Goal: Task Accomplishment & Management: Manage account settings

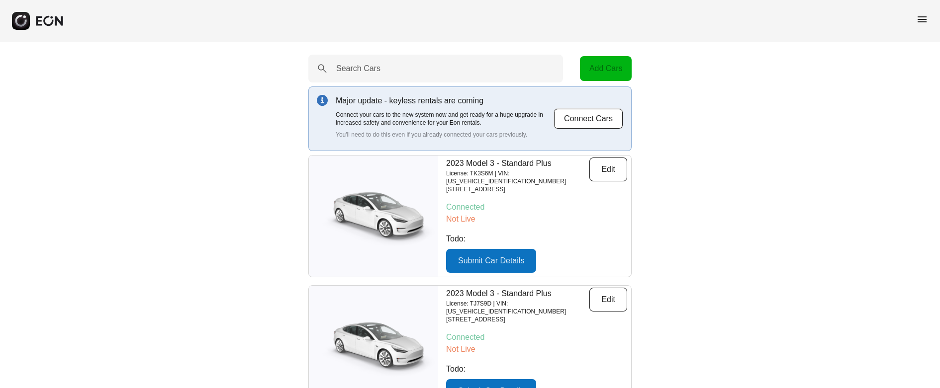
click at [925, 21] on span "menu" at bounding box center [922, 19] width 12 height 12
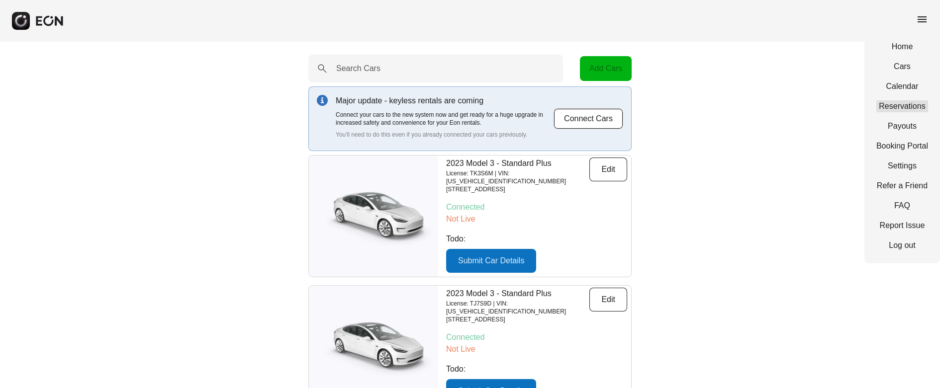
click at [912, 107] on link "Reservations" at bounding box center [902, 106] width 52 height 12
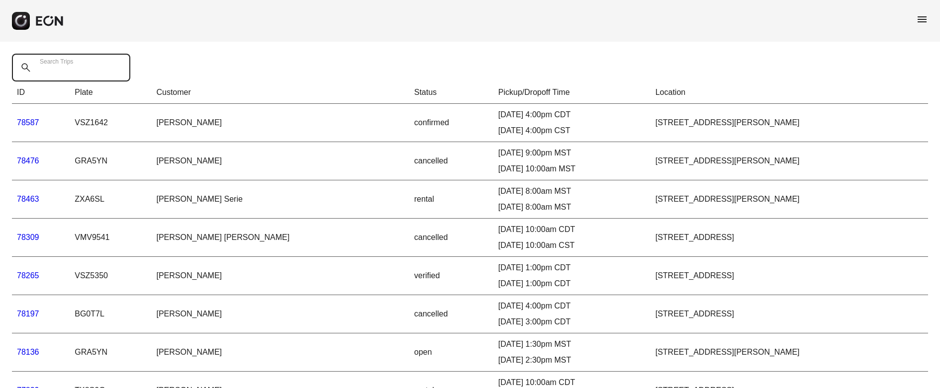
click at [91, 71] on Trips "Search Trips" at bounding box center [71, 68] width 118 height 28
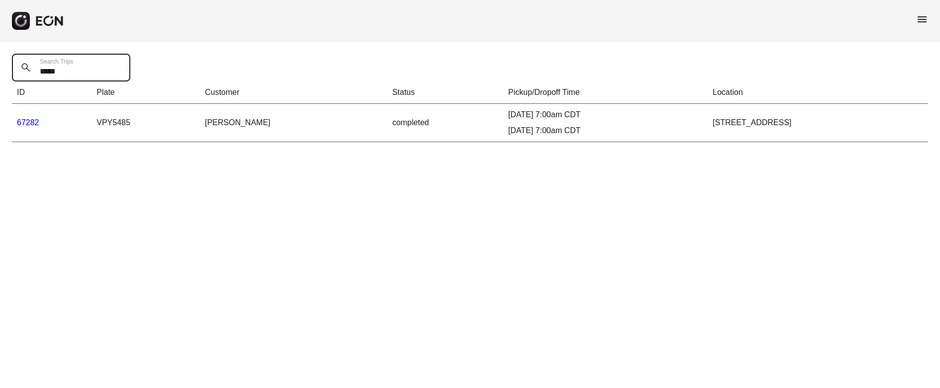
type Trips "*****"
click at [30, 126] on link "67282" at bounding box center [28, 122] width 22 height 8
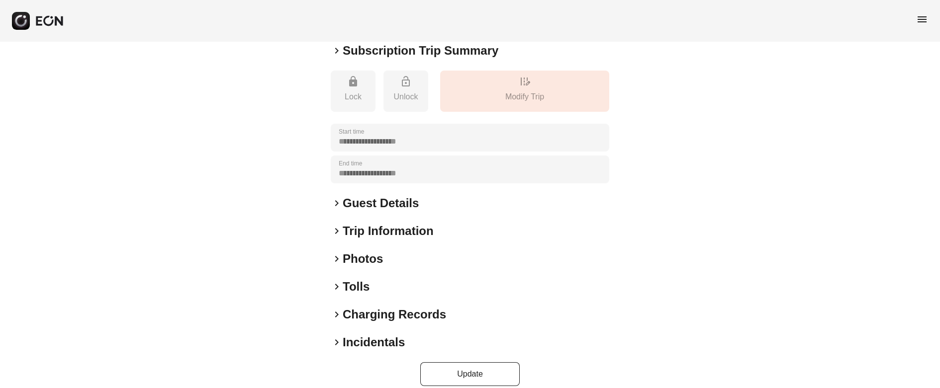
scroll to position [99, 0]
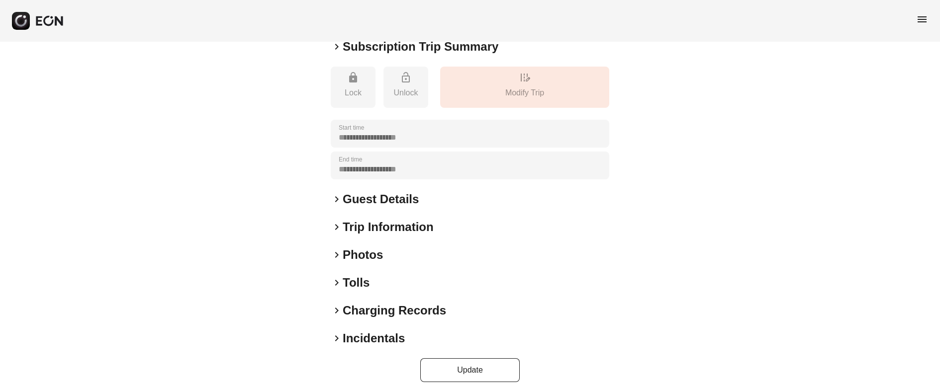
click at [336, 281] on span "keyboard_arrow_right" at bounding box center [337, 283] width 12 height 12
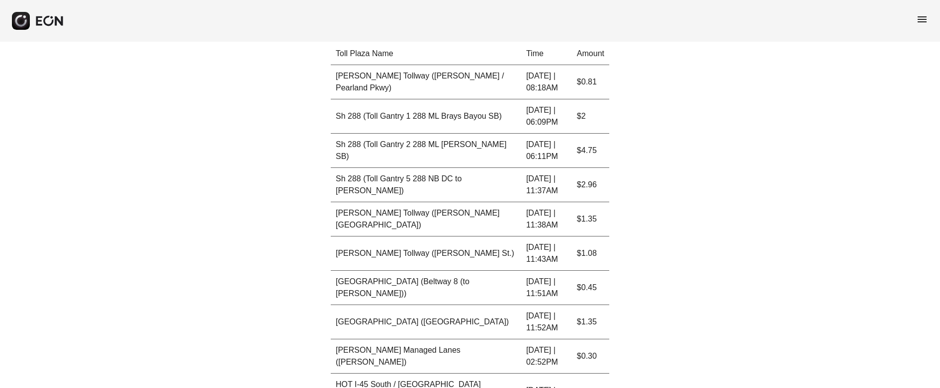
scroll to position [335, 0]
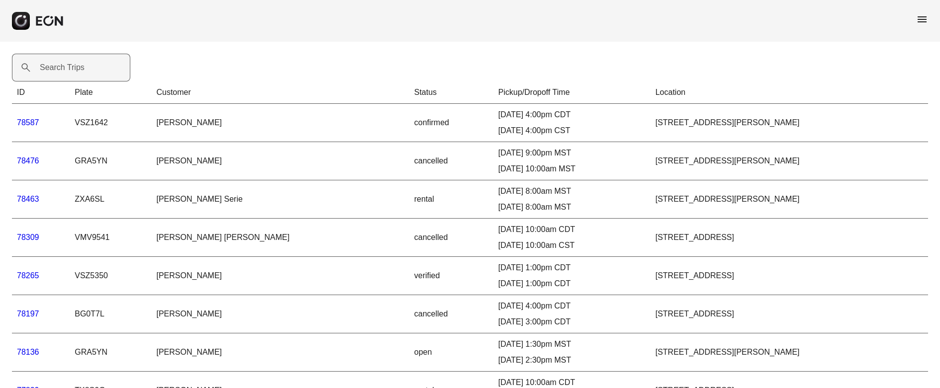
click at [82, 64] on label "Search Trips" at bounding box center [62, 68] width 45 height 12
click at [82, 64] on Trips "Search Trips" at bounding box center [71, 68] width 118 height 28
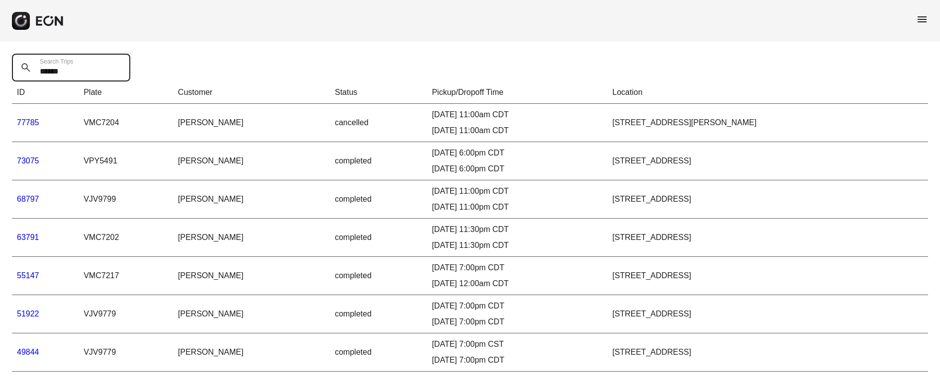
type Trips "******"
click at [31, 161] on link "73075" at bounding box center [28, 161] width 22 height 8
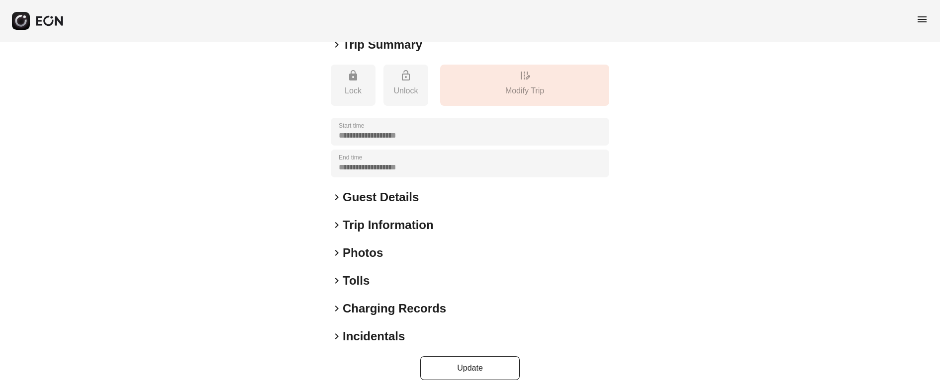
scroll to position [108, 0]
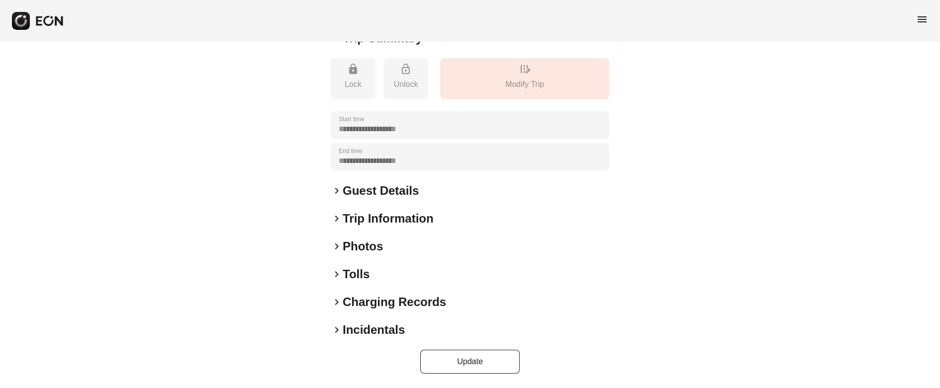
click at [338, 275] on span "keyboard_arrow_right" at bounding box center [337, 275] width 12 height 12
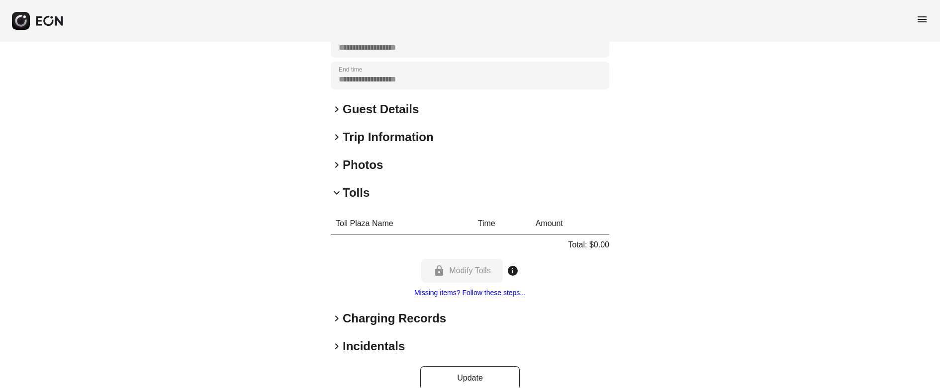
scroll to position [199, 0]
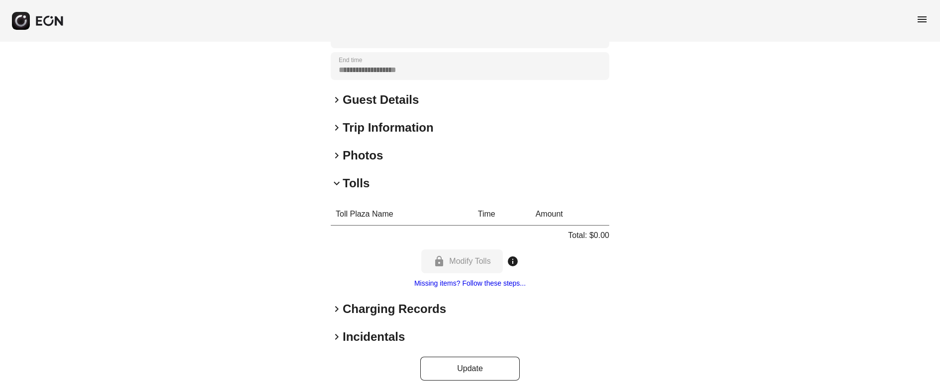
click at [504, 284] on link "Missing items? Follow these steps..." at bounding box center [469, 284] width 111 height 8
click at [469, 261] on div "lock Modify Tolls info" at bounding box center [469, 262] width 97 height 24
click at [483, 260] on div "lock Modify Tolls info" at bounding box center [469, 262] width 97 height 24
click at [335, 336] on span "keyboard_arrow_right" at bounding box center [337, 337] width 12 height 12
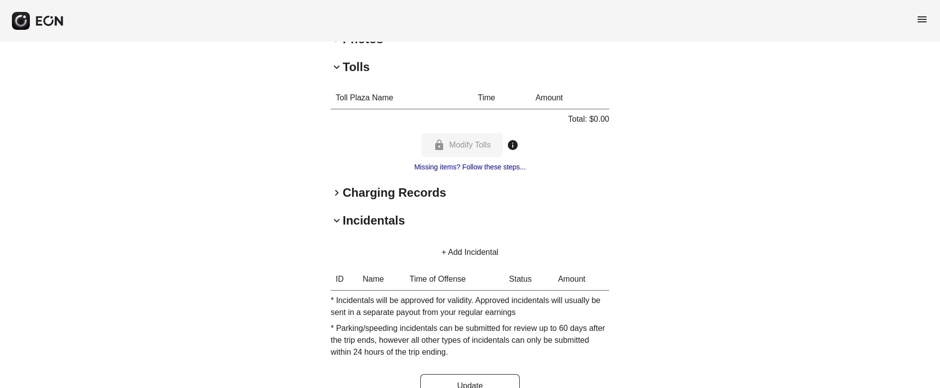
scroll to position [340, 0]
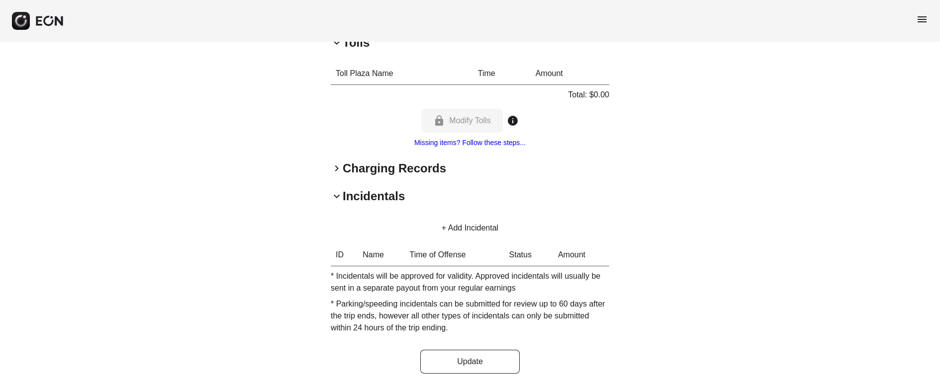
click at [463, 224] on button "+ Add Incidental" at bounding box center [470, 228] width 81 height 24
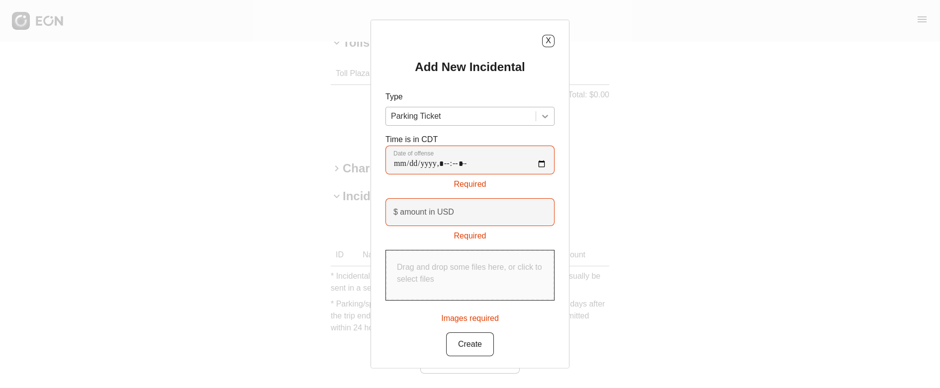
click at [546, 116] on icon at bounding box center [545, 116] width 10 height 10
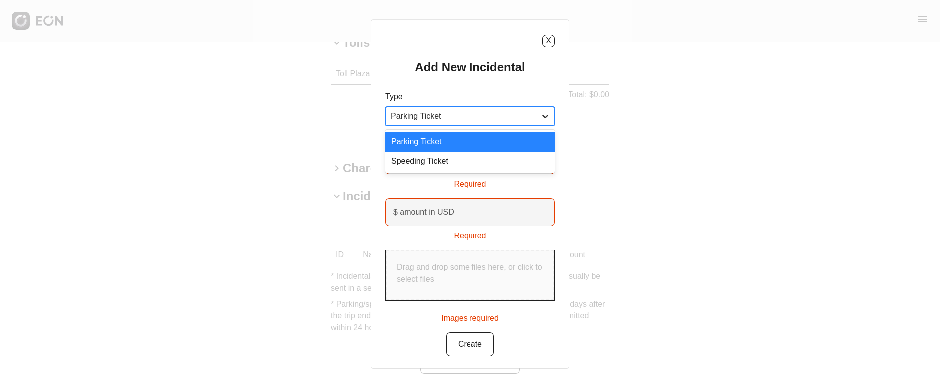
click at [546, 116] on icon at bounding box center [545, 116] width 10 height 10
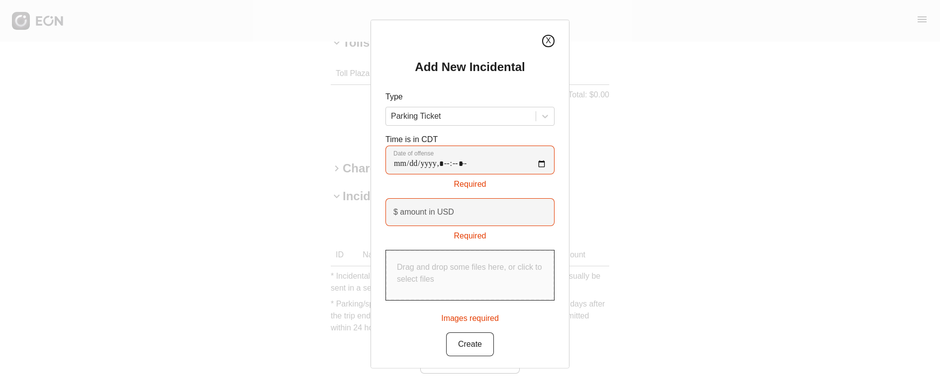
click at [552, 40] on button "X" at bounding box center [548, 40] width 12 height 12
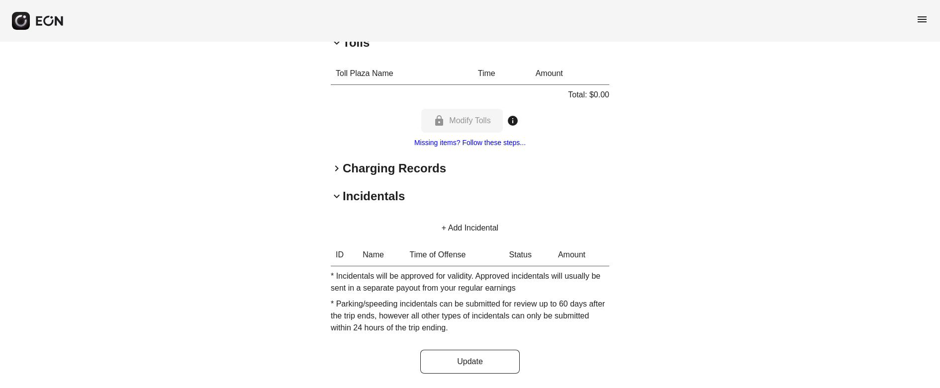
drag, startPoint x: 866, startPoint y: 104, endPoint x: 840, endPoint y: 45, distance: 64.1
click at [865, 100] on div "**********" at bounding box center [470, 45] width 940 height 686
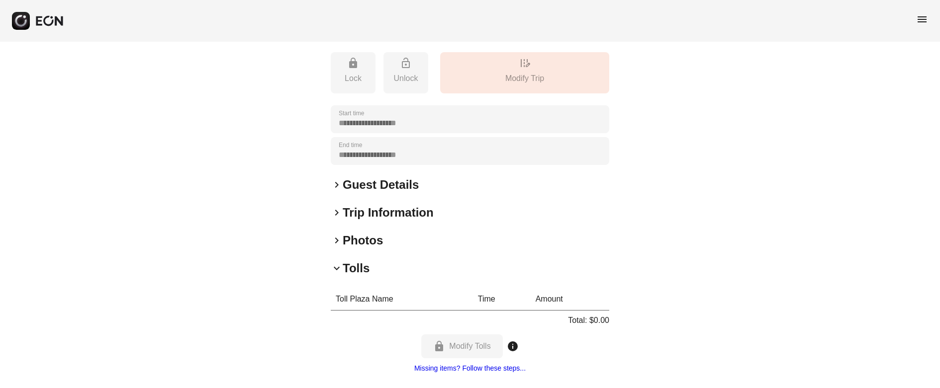
scroll to position [0, 0]
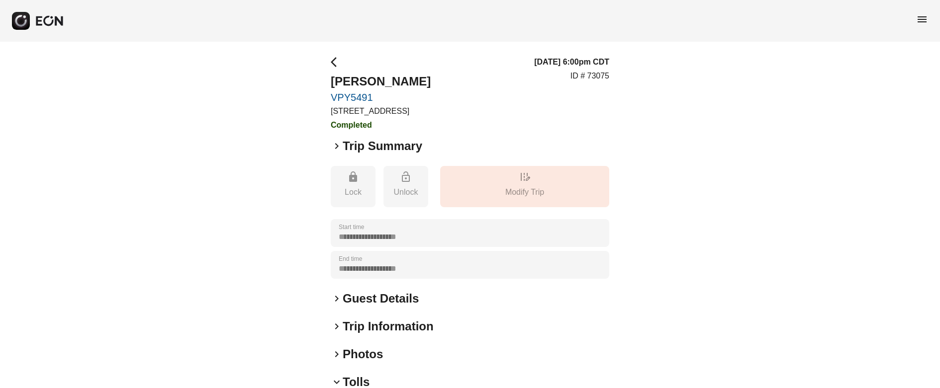
click at [335, 62] on span "arrow_back_ios" at bounding box center [337, 62] width 12 height 12
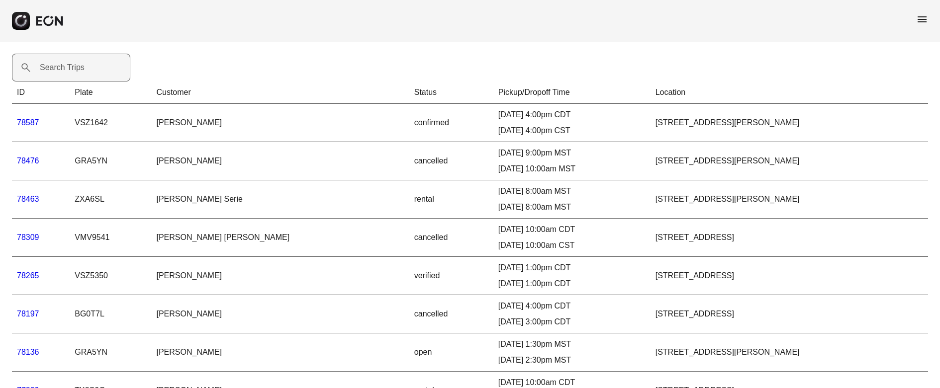
click at [78, 67] on label "Search Trips" at bounding box center [62, 68] width 45 height 12
click at [78, 67] on Trips "Search Trips" at bounding box center [71, 68] width 118 height 28
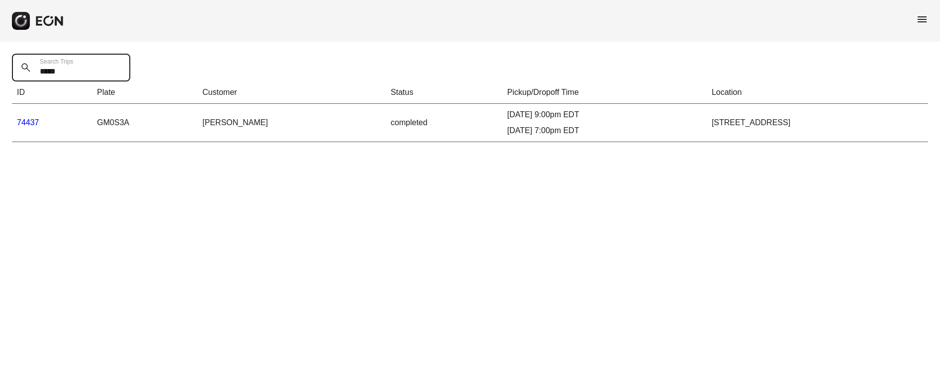
type Trips "*****"
click at [29, 122] on link "74437" at bounding box center [28, 122] width 22 height 8
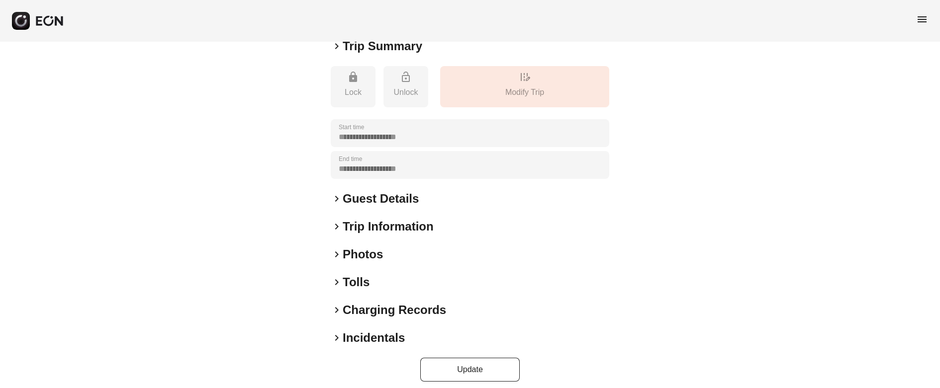
scroll to position [108, 0]
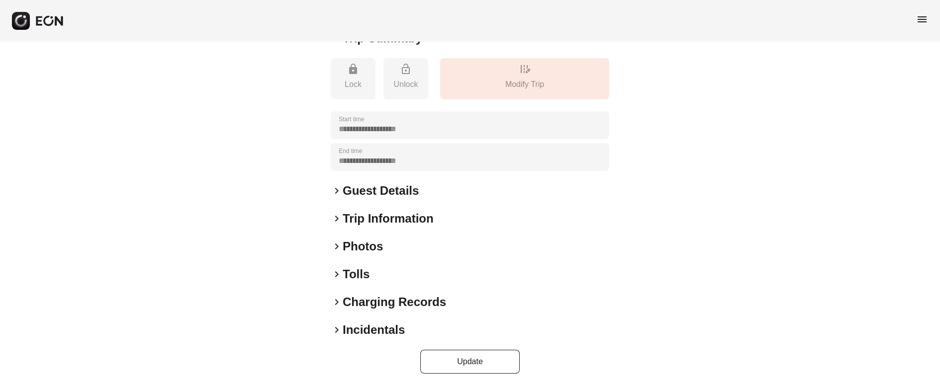
click at [338, 274] on span "keyboard_arrow_right" at bounding box center [337, 275] width 12 height 12
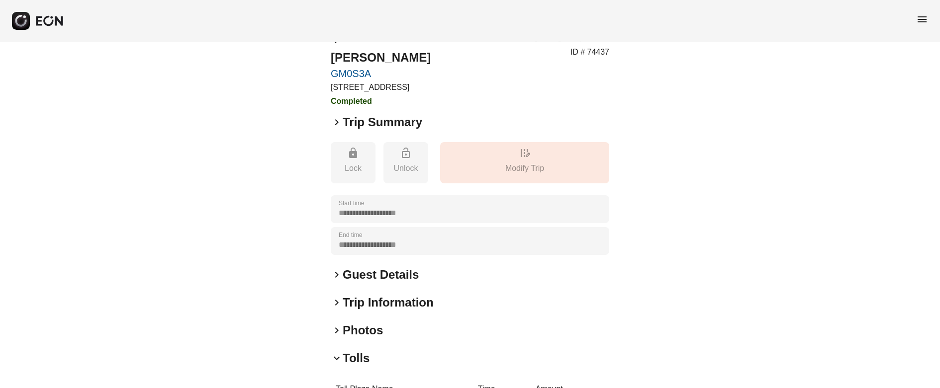
scroll to position [0, 0]
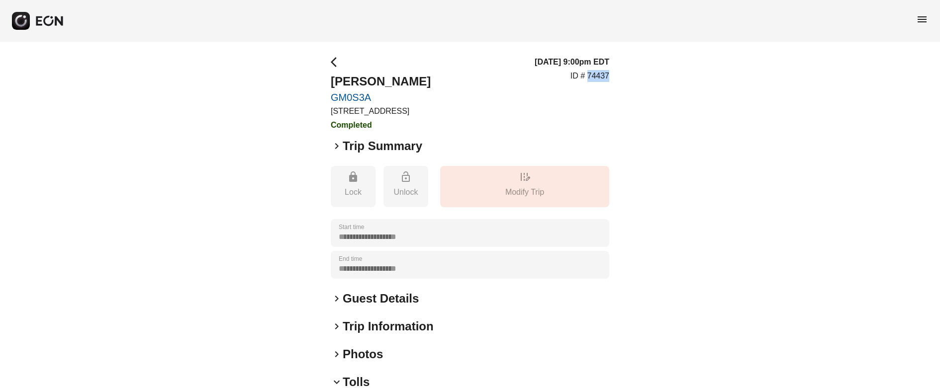
drag, startPoint x: 608, startPoint y: 73, endPoint x: 589, endPoint y: 73, distance: 18.9
click at [589, 73] on p "ID # 74437" at bounding box center [590, 76] width 39 height 12
copy p "74437"
